Goal: Register for event/course

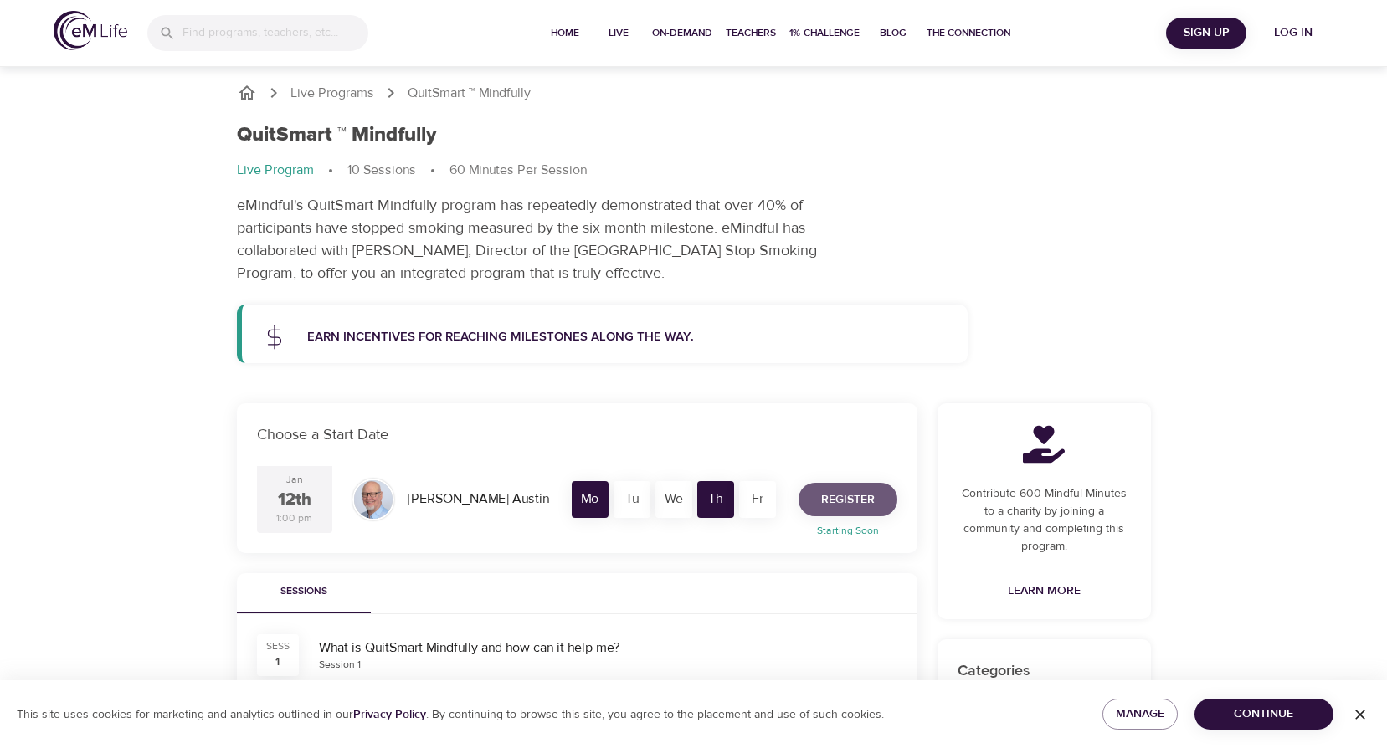
click at [857, 500] on span "Register" at bounding box center [848, 500] width 54 height 21
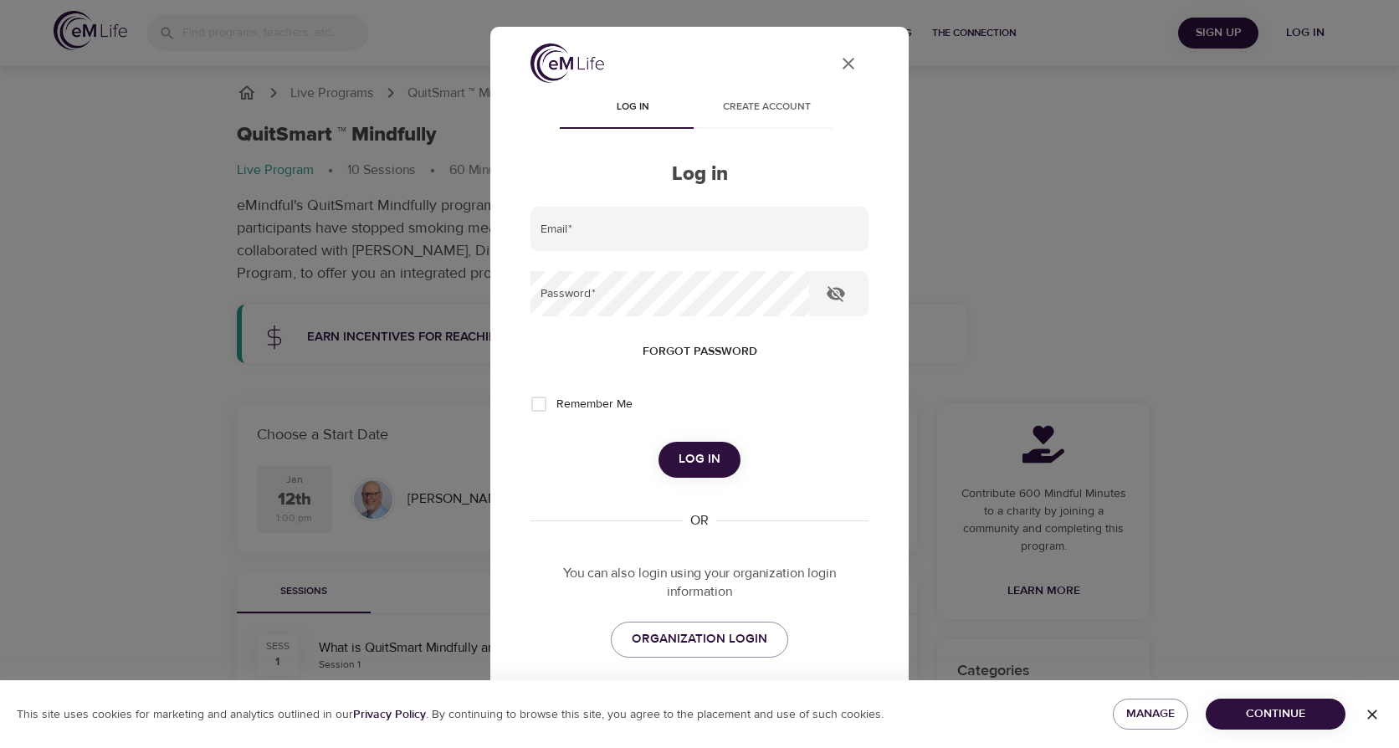
click at [843, 61] on icon "User Profile" at bounding box center [849, 64] width 20 height 20
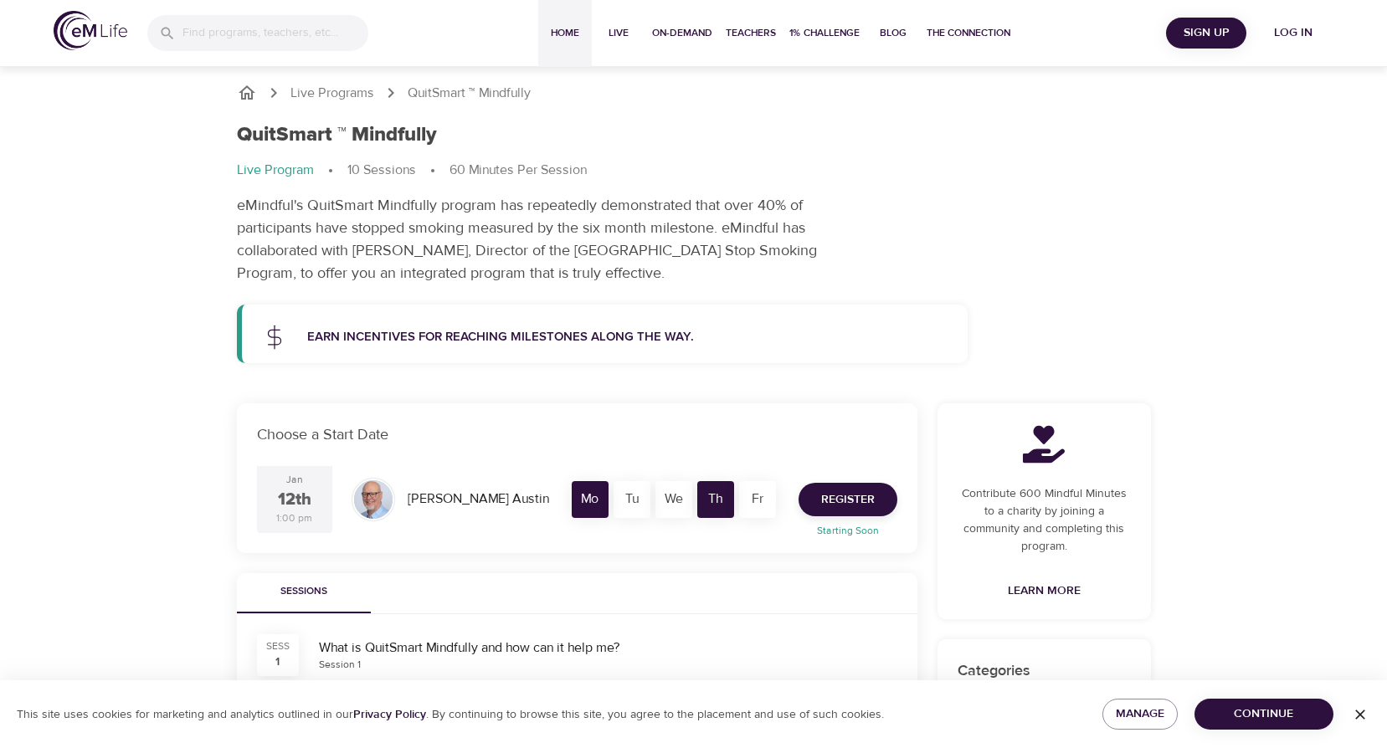
click at [569, 37] on span "Home" at bounding box center [565, 33] width 40 height 18
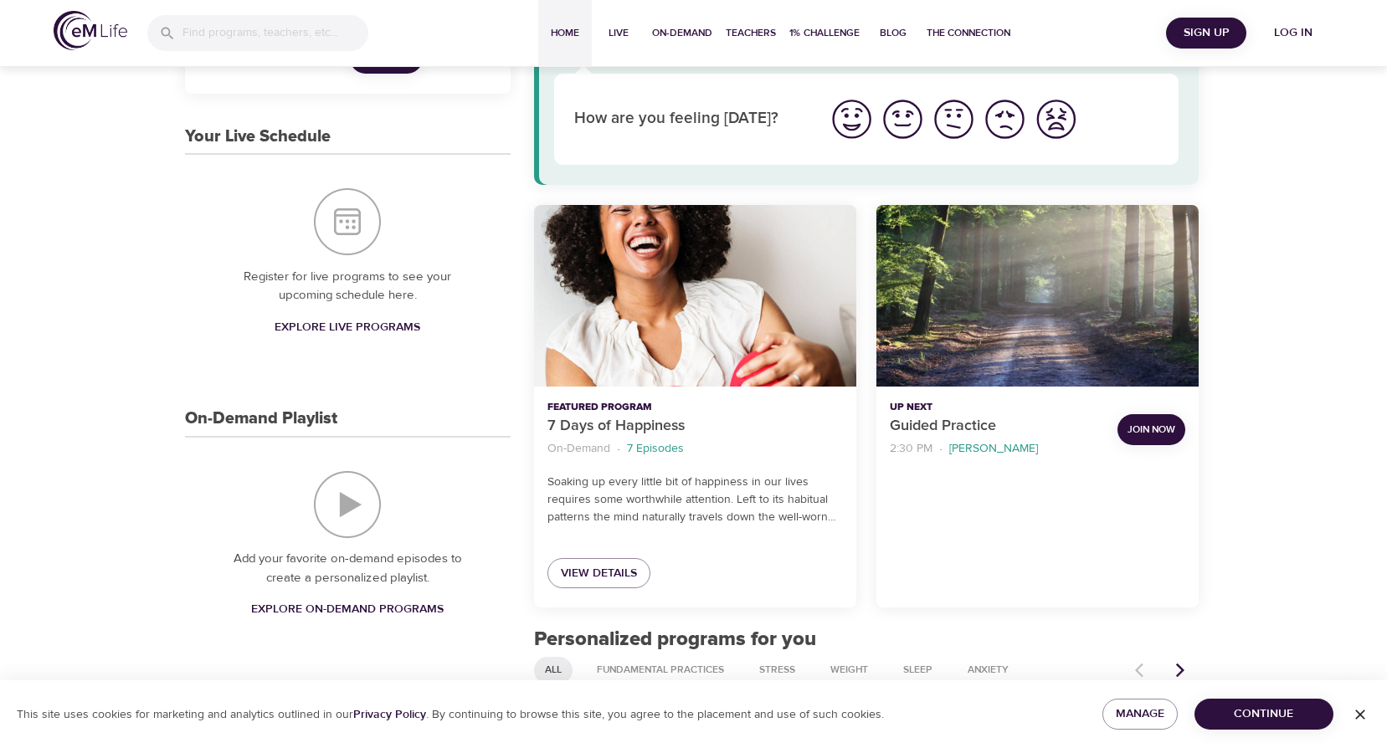
scroll to position [58, 0]
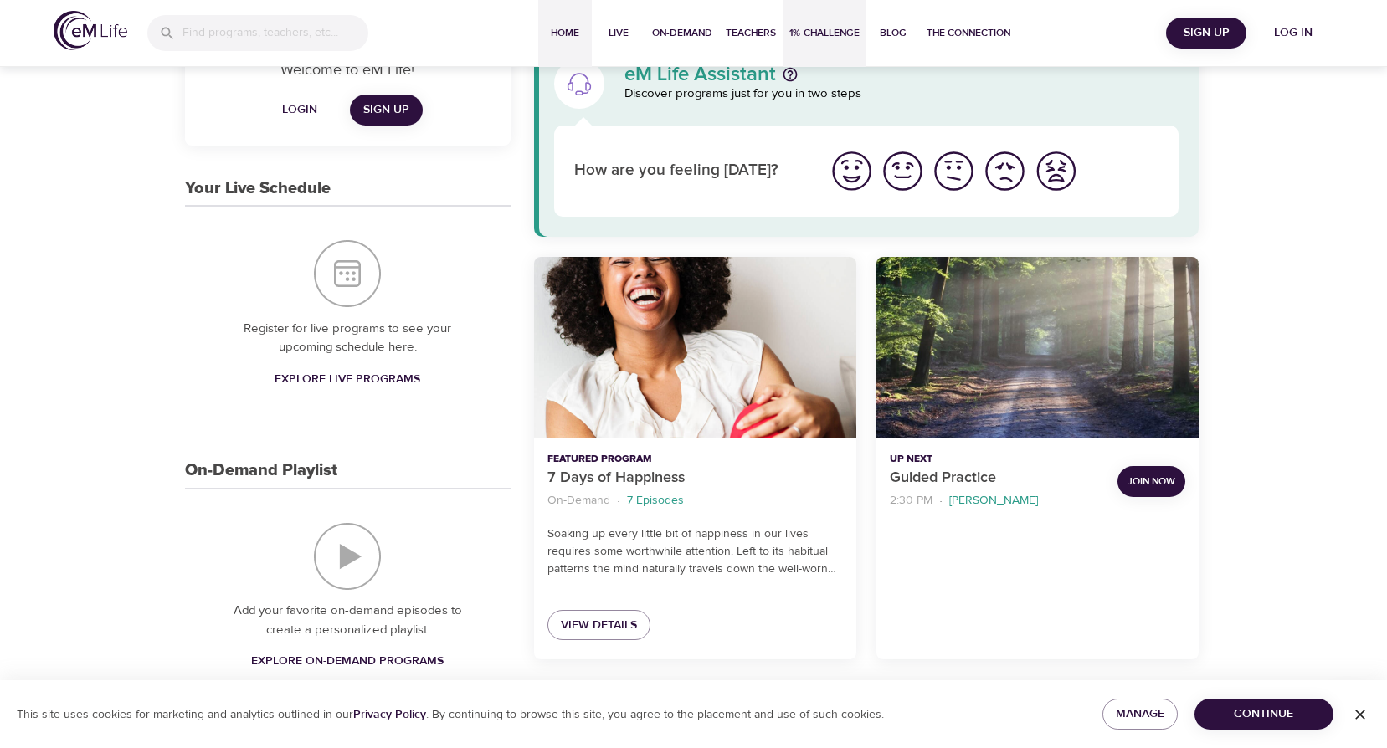
click at [820, 31] on span "1% Challenge" at bounding box center [824, 33] width 70 height 18
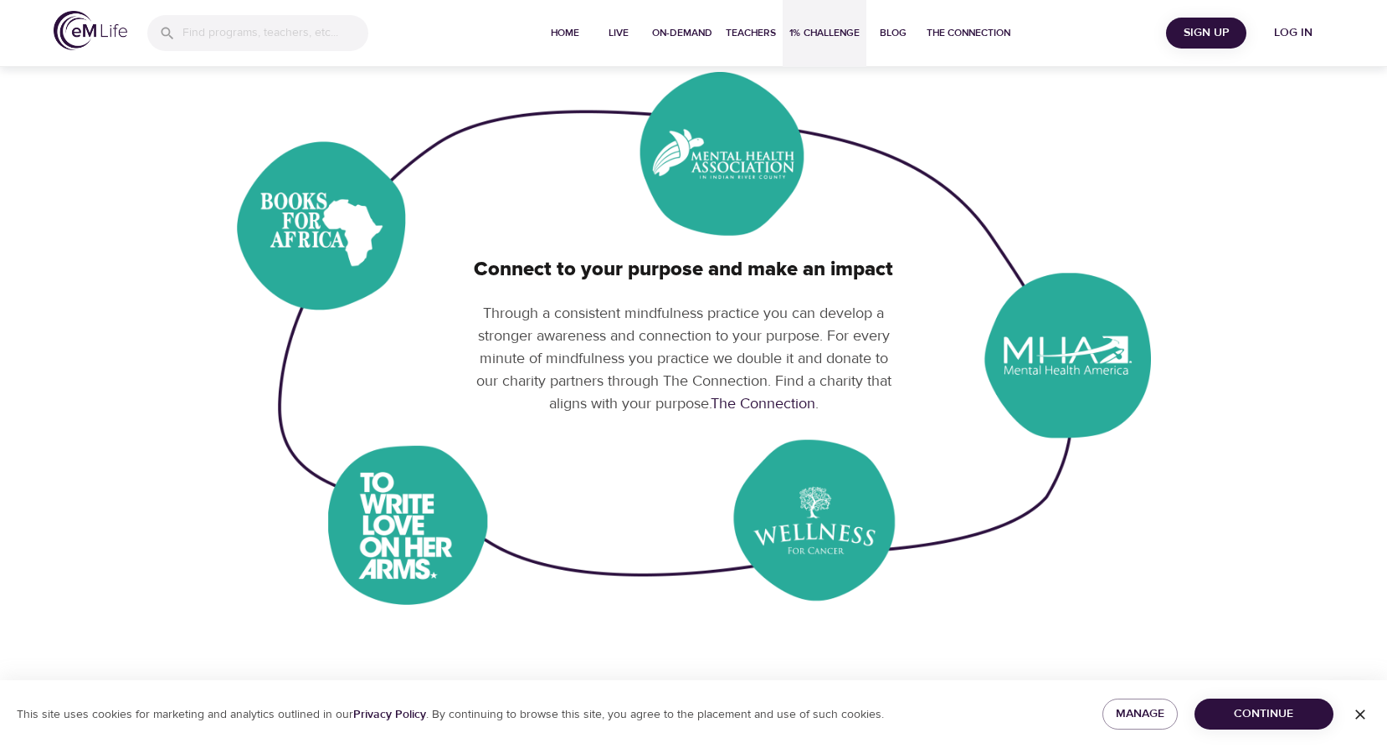
scroll to position [837, 0]
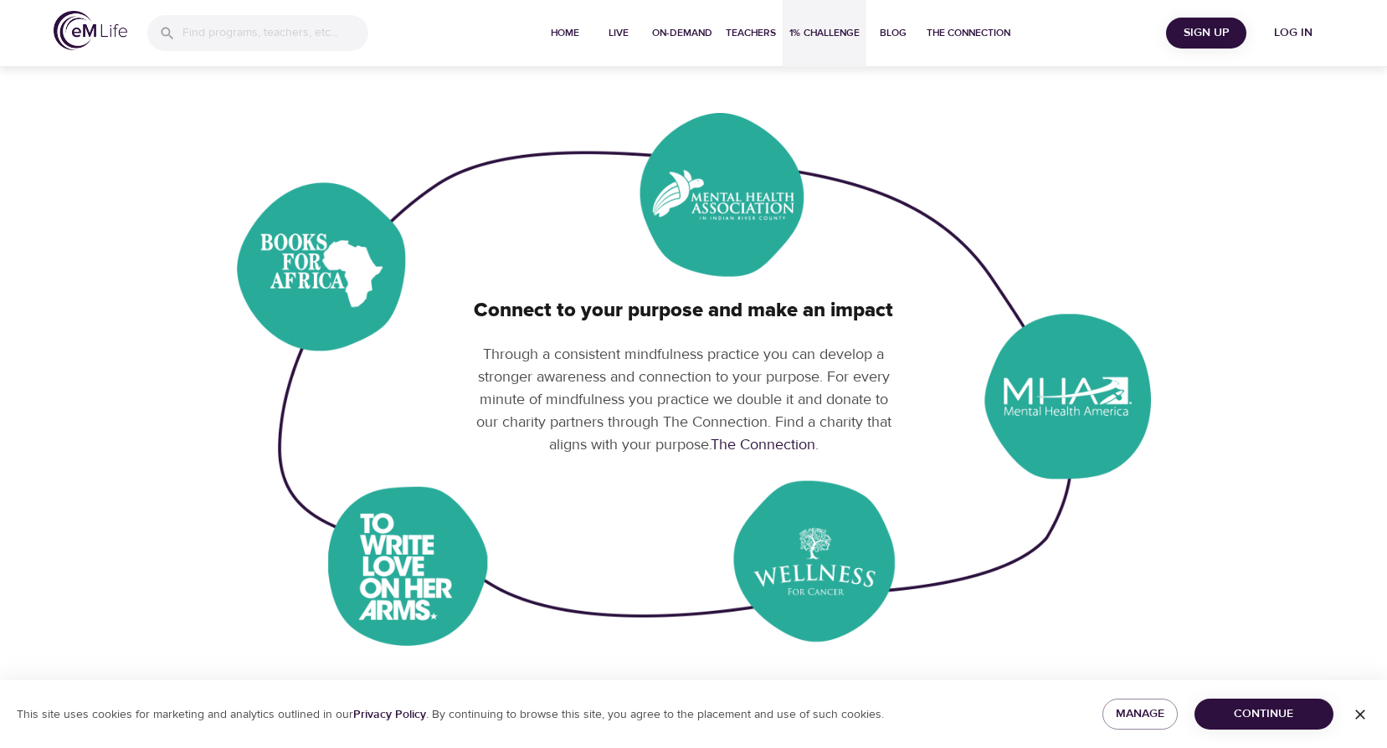
drag, startPoint x: 395, startPoint y: 559, endPoint x: 404, endPoint y: 552, distance: 11.4
click at [395, 560] on img at bounding box center [694, 379] width 914 height 533
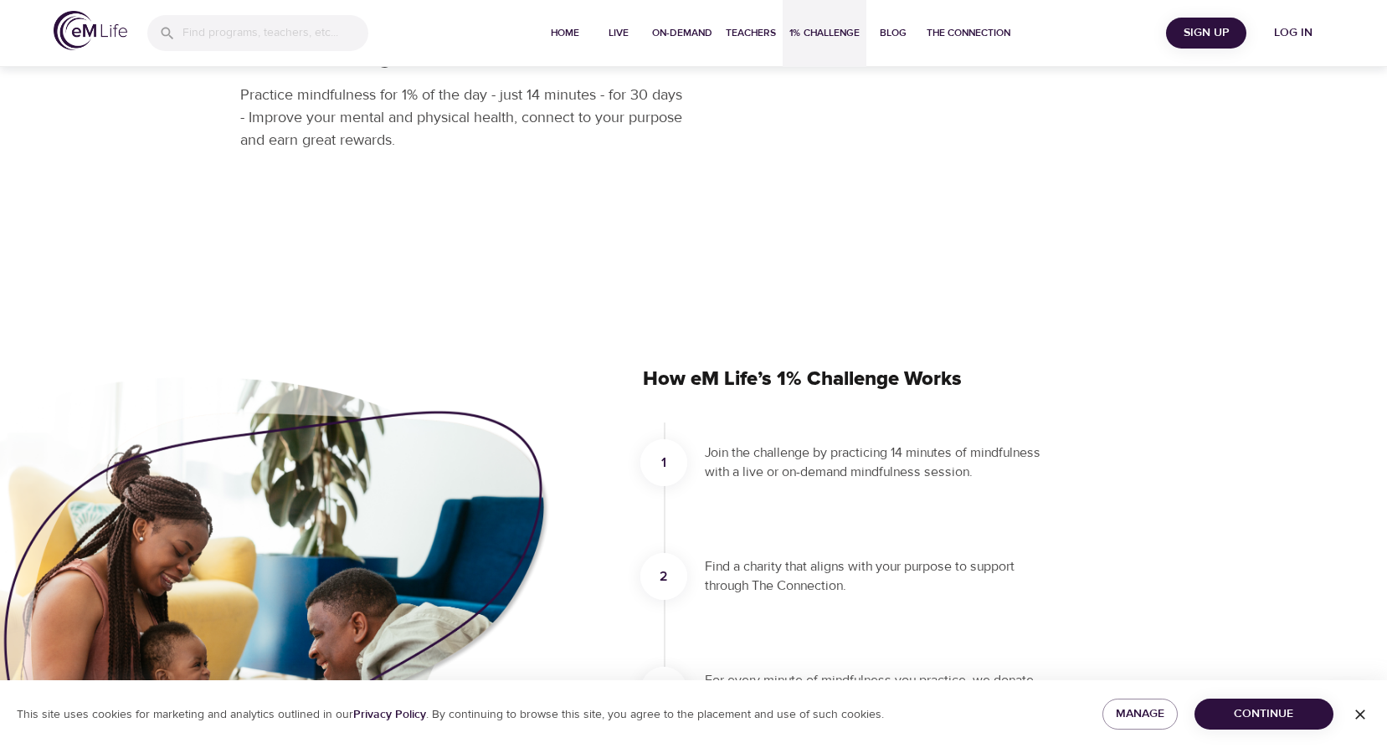
scroll to position [0, 0]
